Goal: Task Accomplishment & Management: Manage account settings

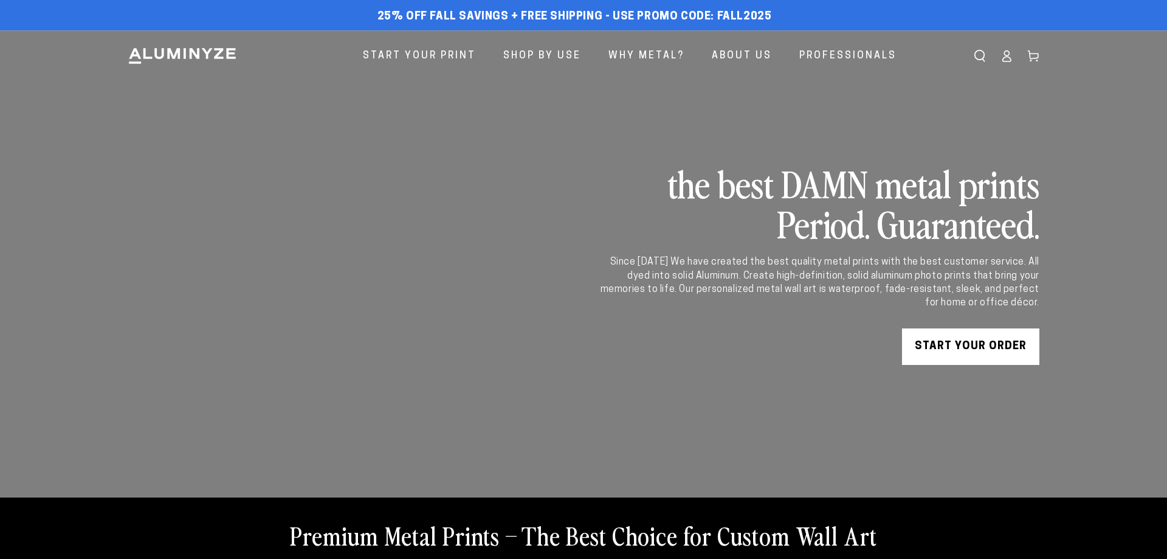
click at [1004, 74] on header "Start Your Print Shop By Use Shop By Use For Home For Business" at bounding box center [583, 56] width 973 height 52
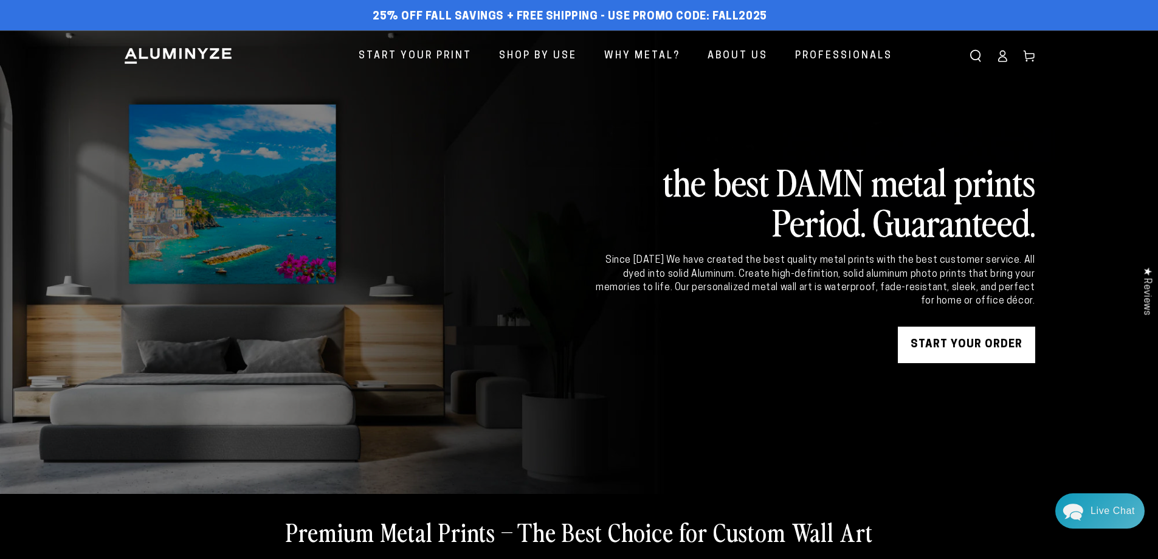
click at [1003, 60] on icon at bounding box center [1003, 56] width 12 height 12
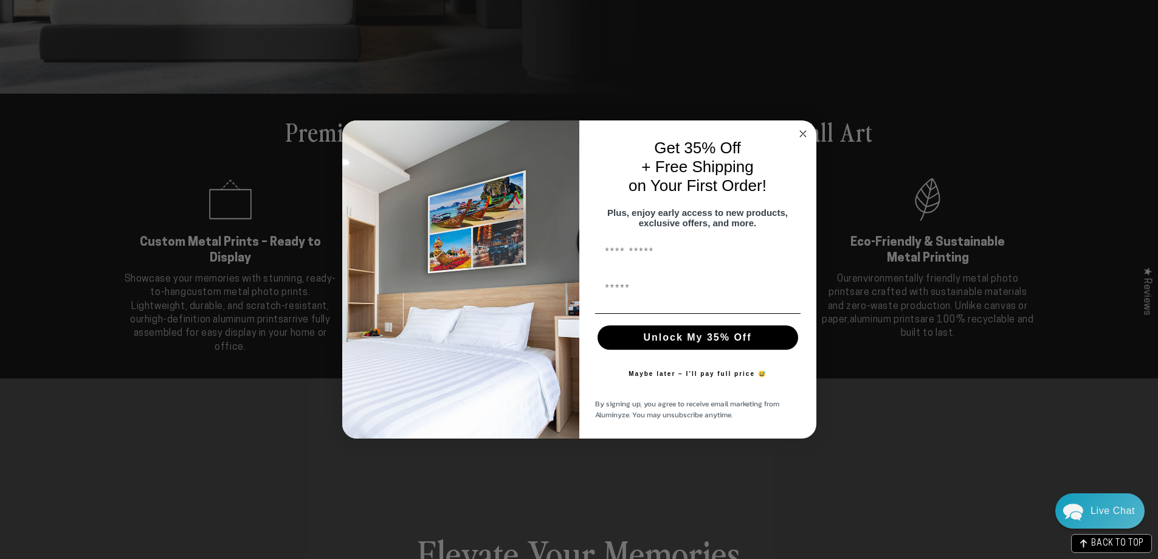
scroll to position [406, 0]
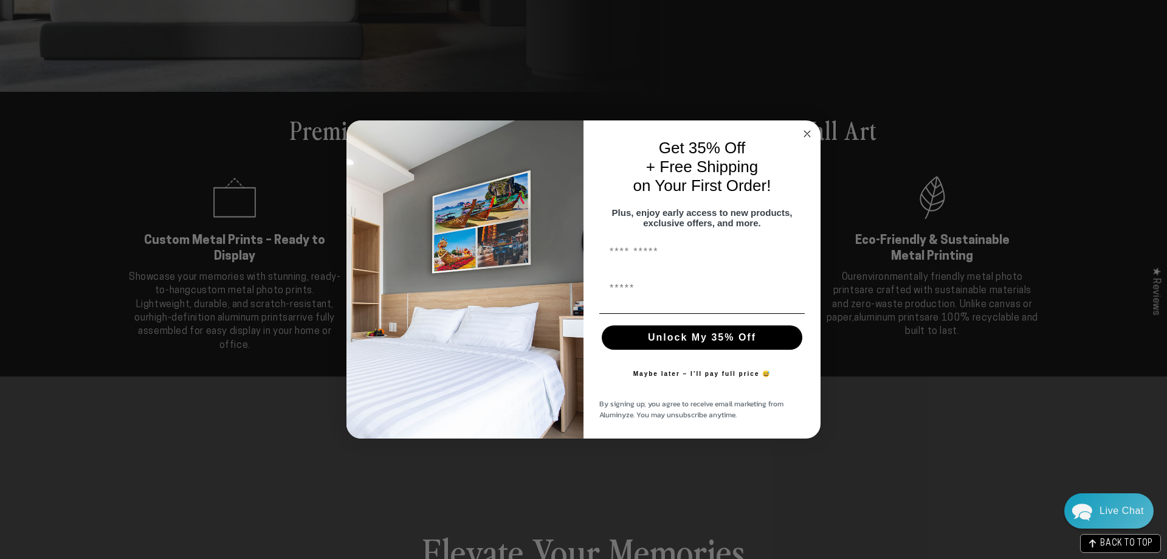
click at [807, 131] on icon "Close dialog" at bounding box center [807, 134] width 6 height 6
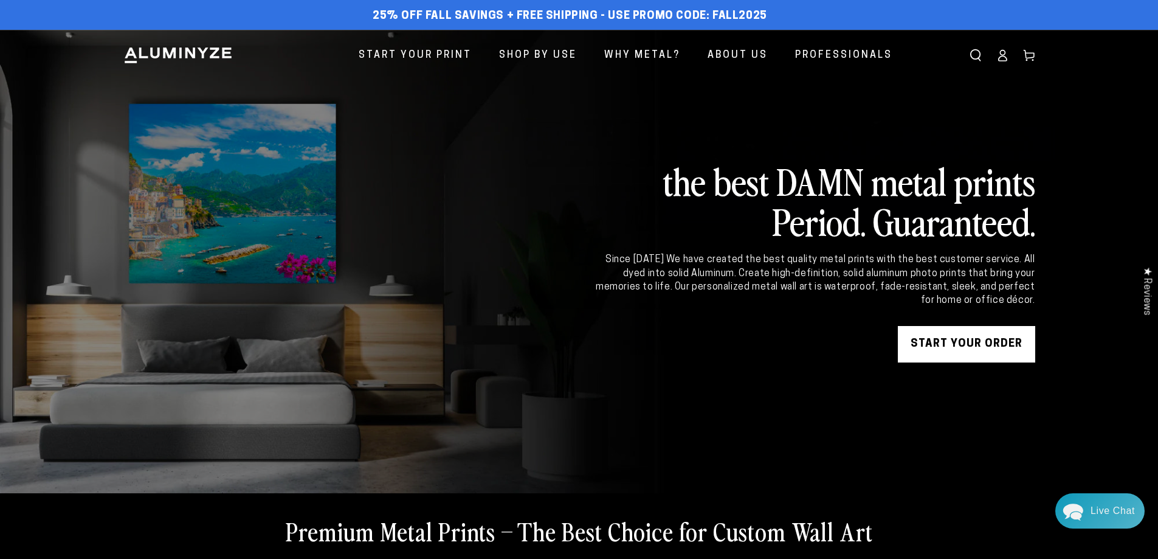
scroll to position [0, 0]
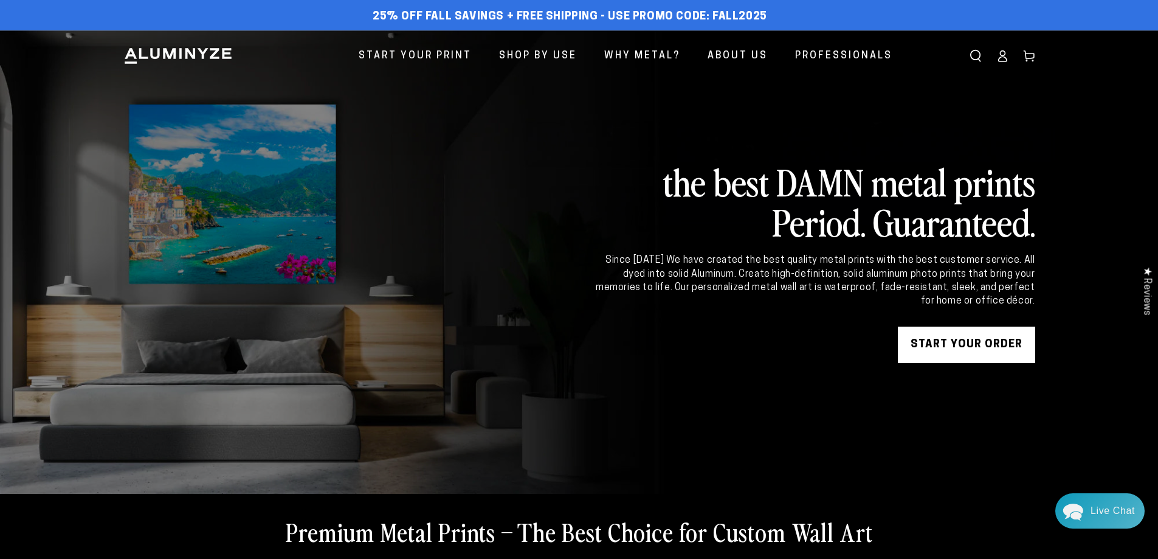
click at [1004, 56] on icon at bounding box center [1003, 56] width 12 height 12
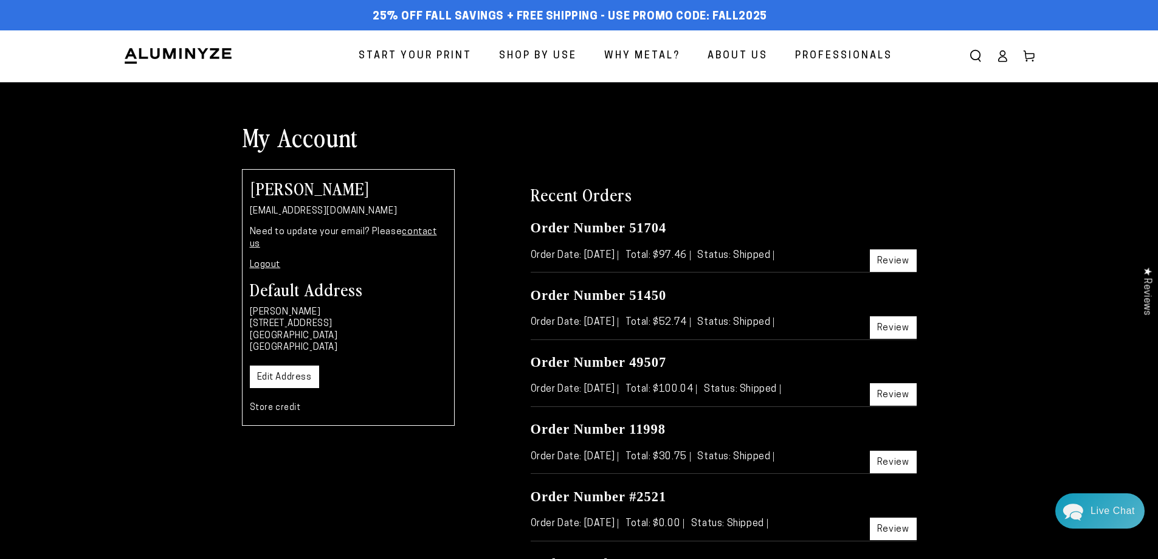
click at [452, 58] on span "Start Your Print" at bounding box center [415, 56] width 113 height 18
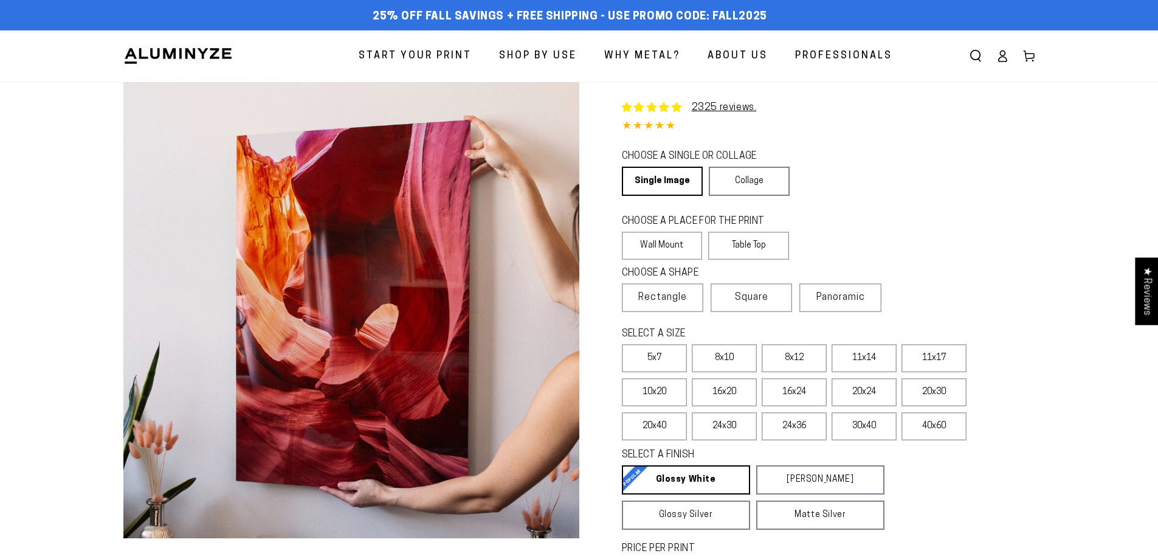
select select "**********"
click at [745, 187] on link "Collage" at bounding box center [749, 181] width 81 height 29
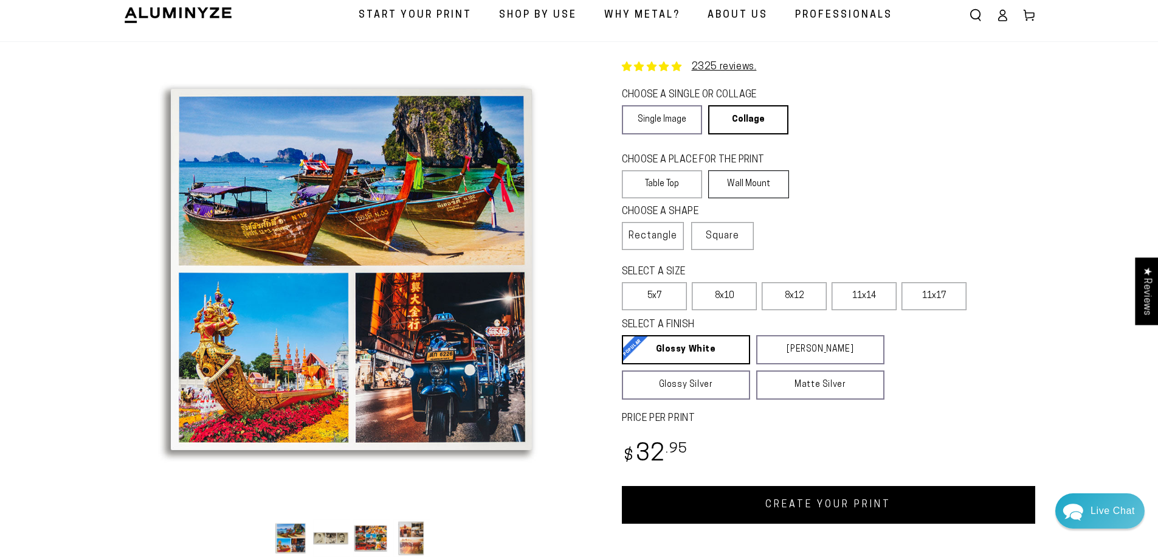
click at [766, 190] on label "Wall Mount" at bounding box center [748, 184] width 81 height 28
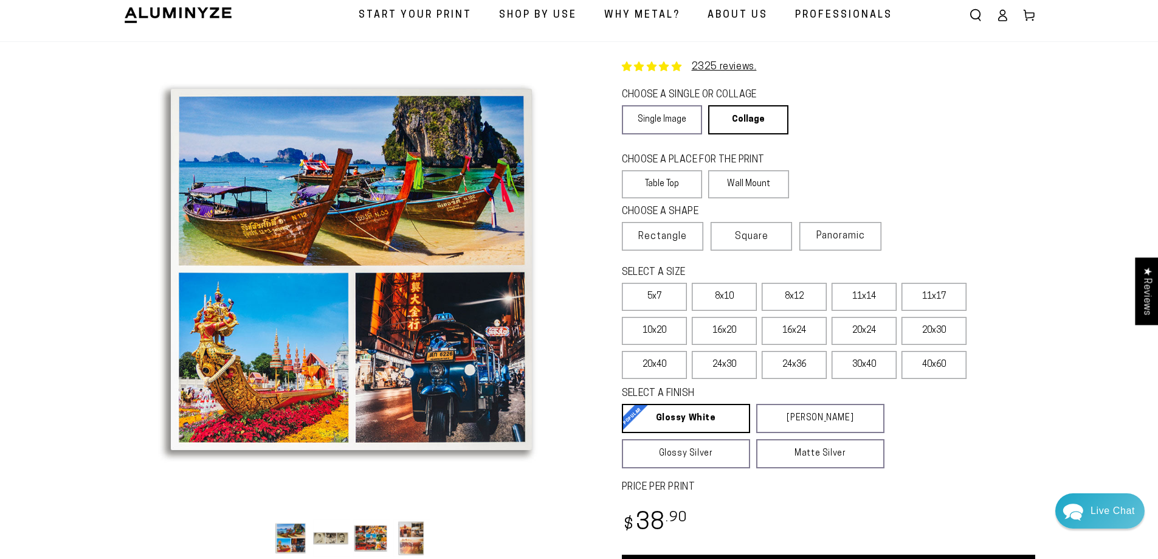
click at [1004, 13] on icon at bounding box center [1003, 15] width 12 height 12
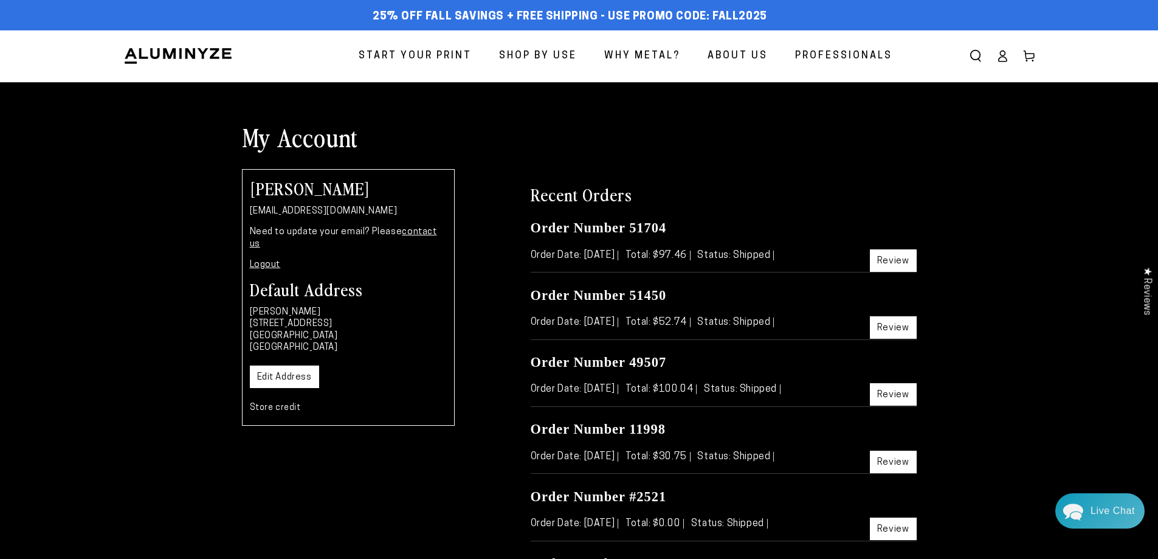
click at [1029, 54] on use at bounding box center [1028, 56] width 10 height 11
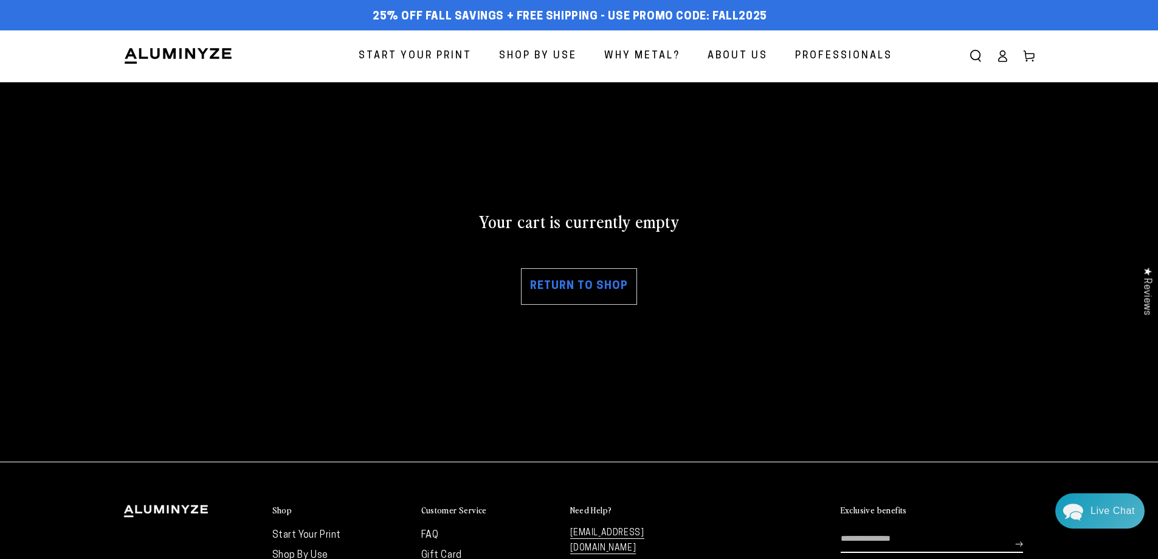
click at [597, 280] on link "Return to shop" at bounding box center [579, 286] width 116 height 36
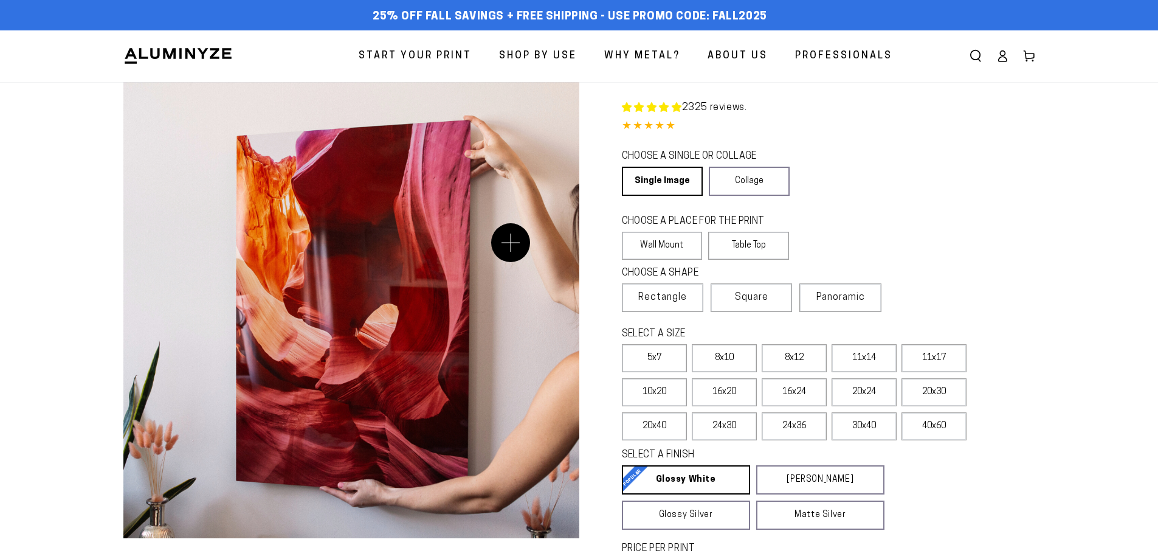
select select "**********"
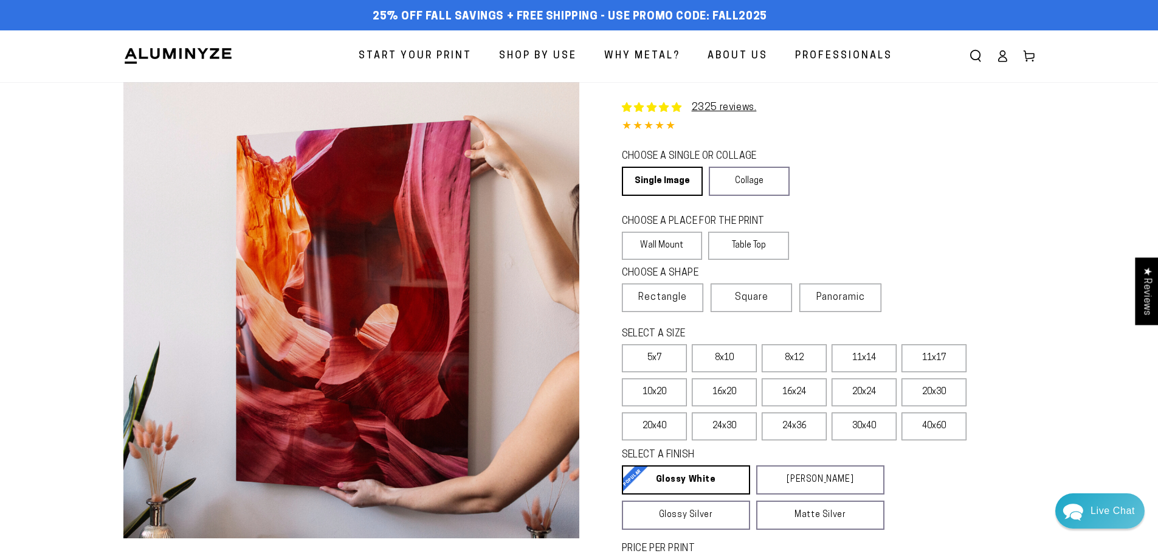
click at [1009, 61] on icon at bounding box center [1003, 56] width 12 height 12
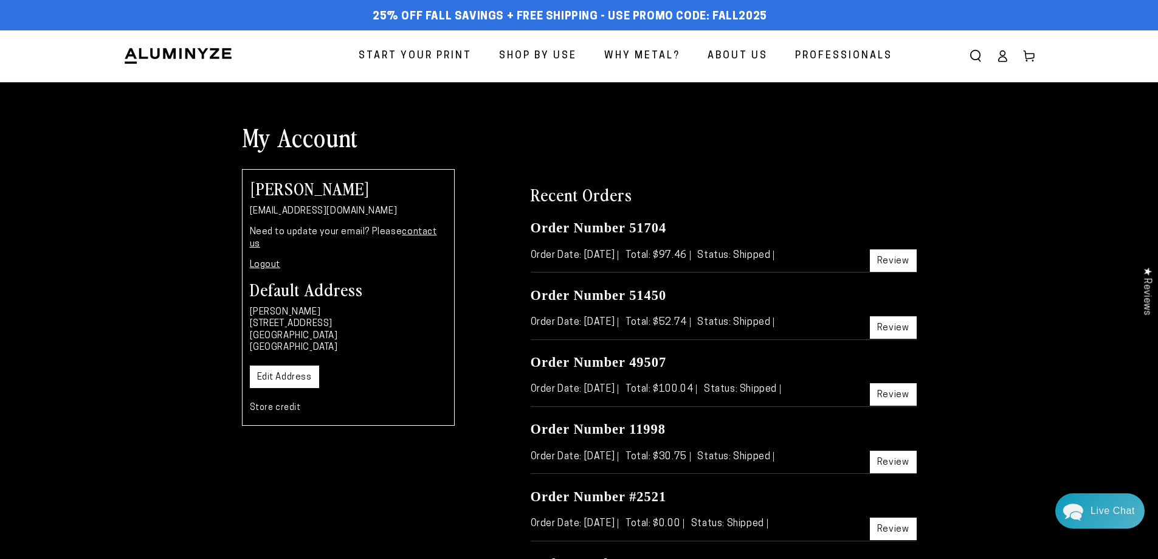
click at [267, 260] on link "Logout" at bounding box center [265, 264] width 31 height 9
